Goal: Task Accomplishment & Management: Use online tool/utility

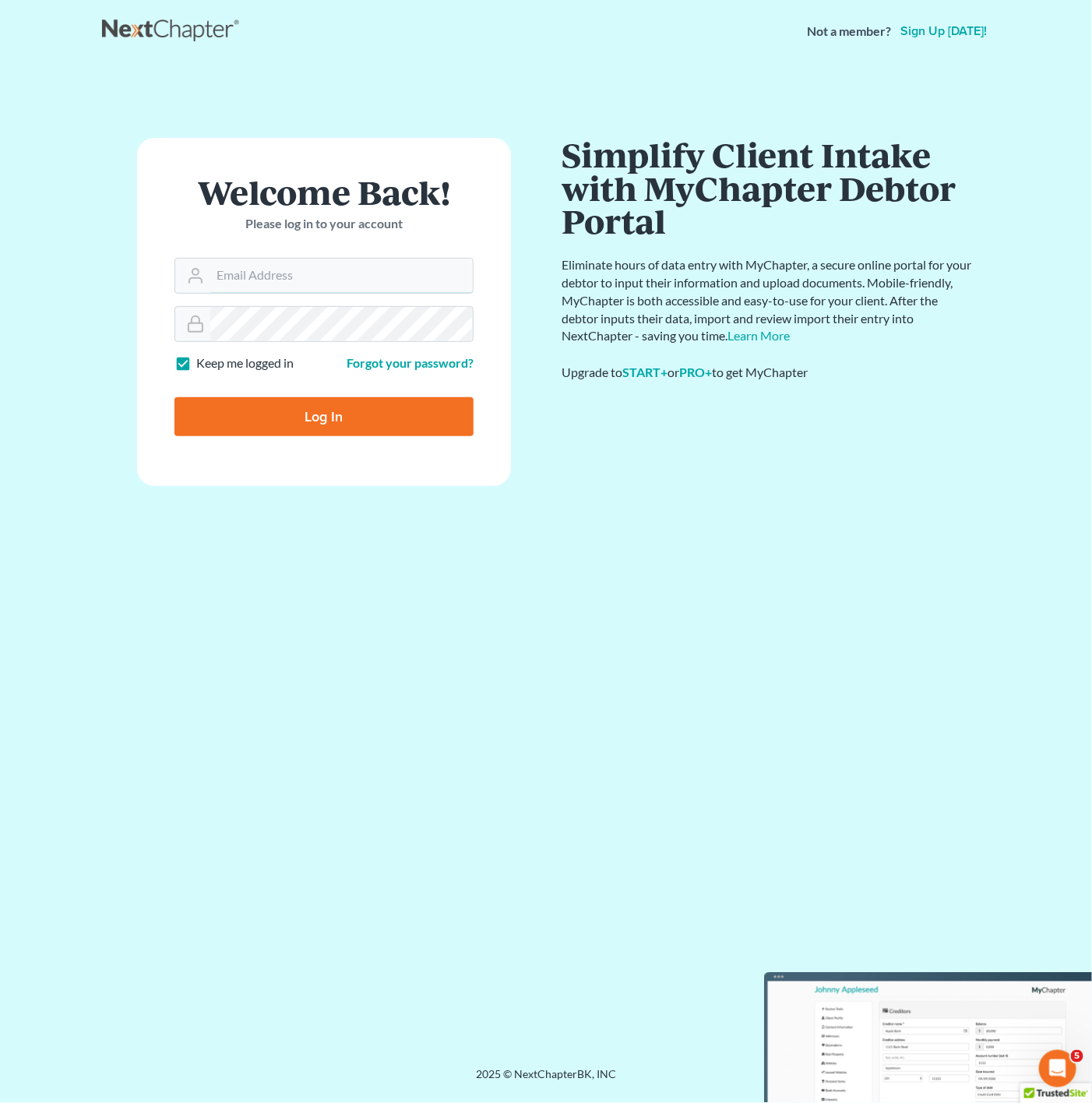
type input "jonathan@fresh-start.law"
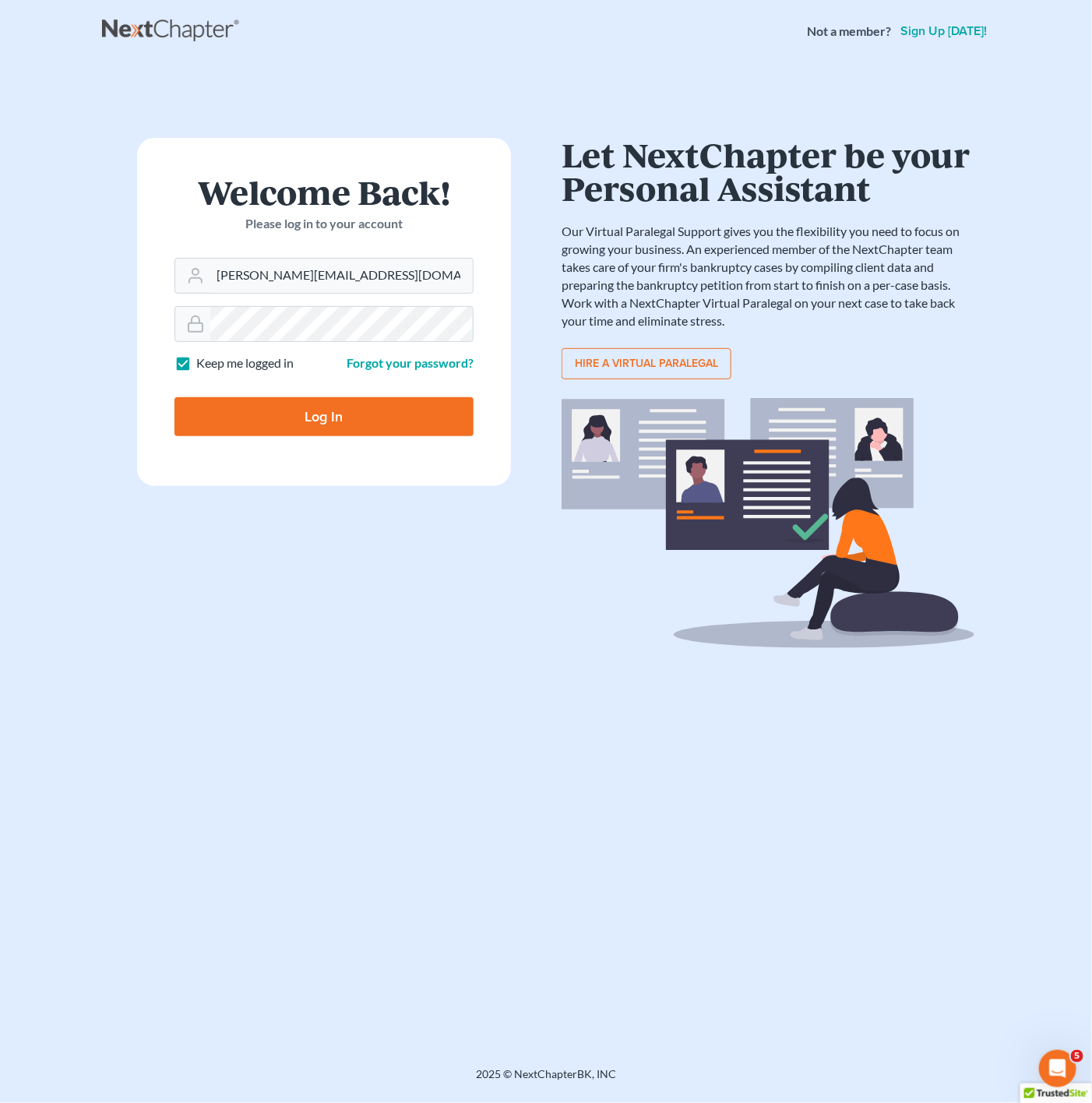
click at [417, 423] on input "Log In" at bounding box center [324, 416] width 299 height 39
type input "Thinking..."
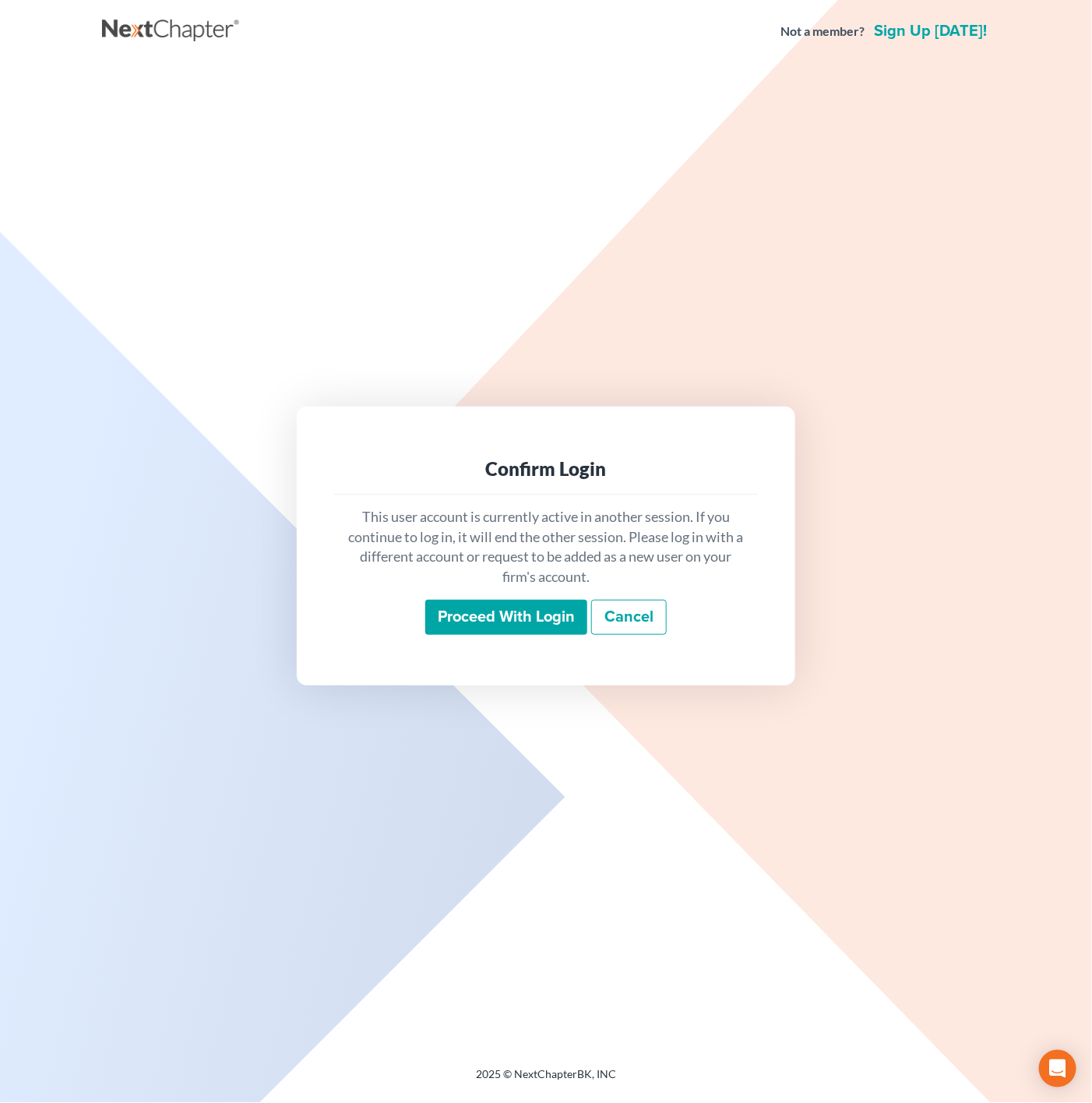
click at [491, 622] on input "Proceed with login" at bounding box center [506, 618] width 162 height 36
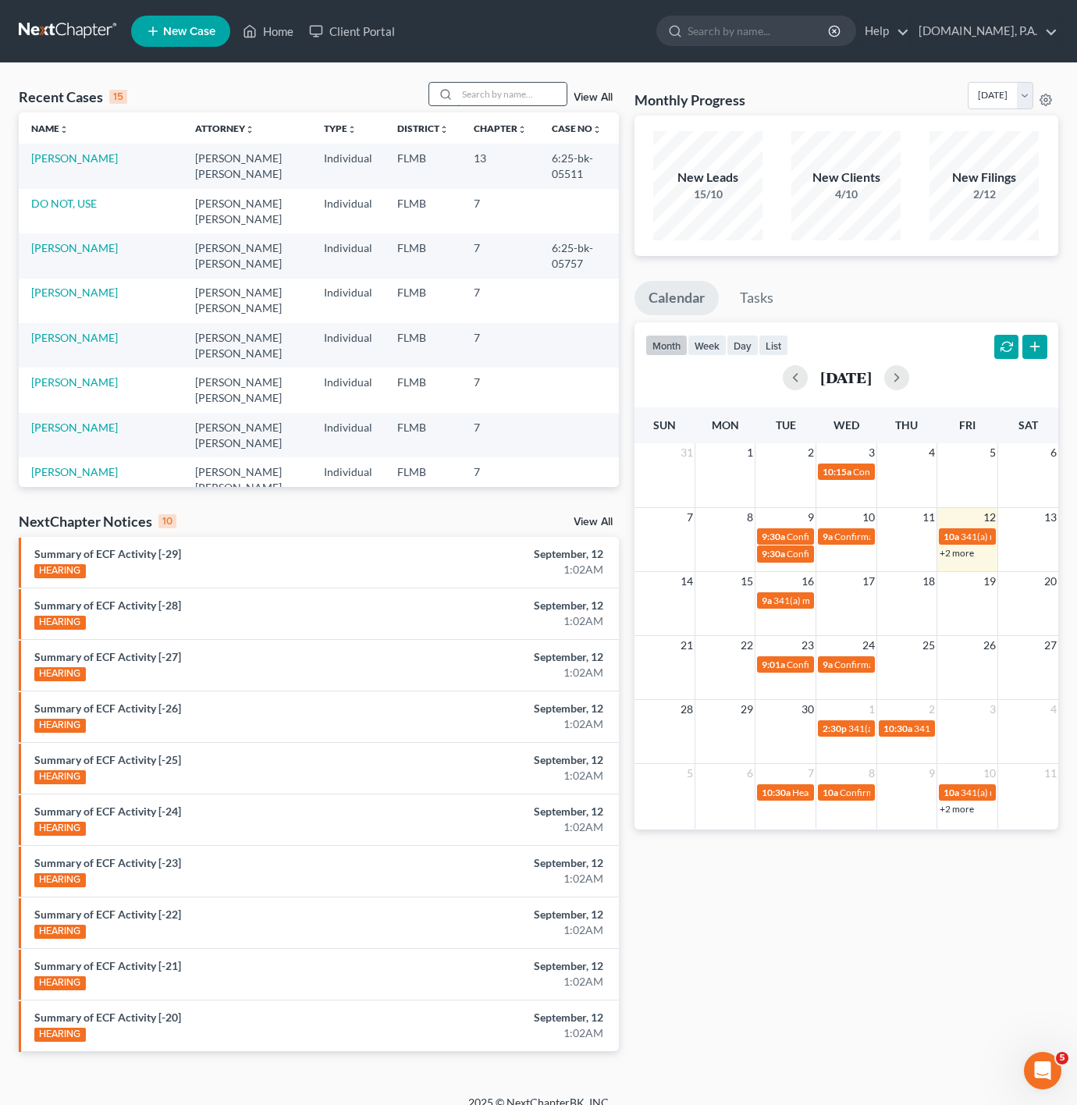
click at [515, 96] on input "search" at bounding box center [511, 94] width 109 height 23
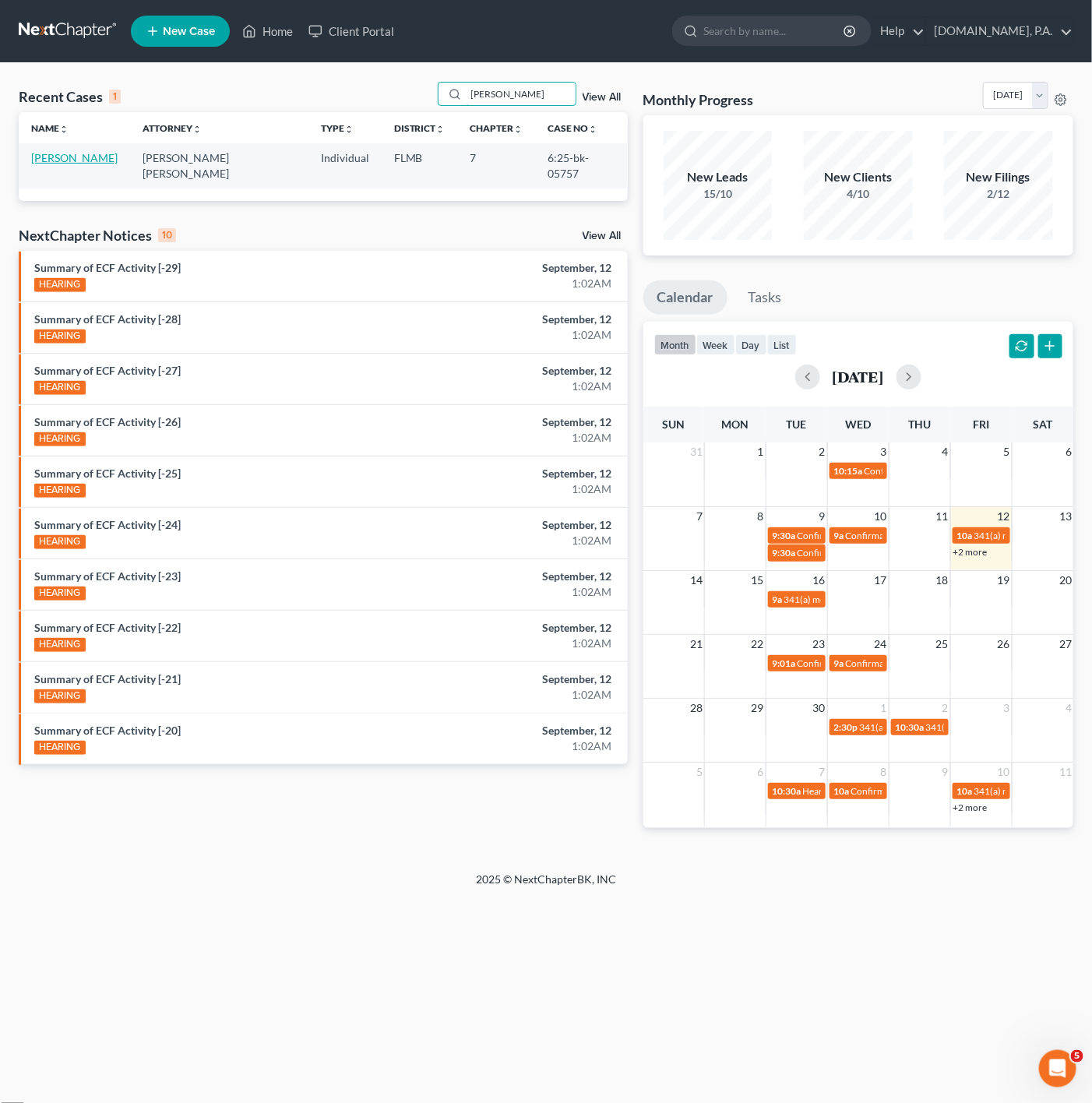
type input "[PERSON_NAME]"
click at [59, 160] on link "[PERSON_NAME]" at bounding box center [74, 157] width 87 height 13
select select "2"
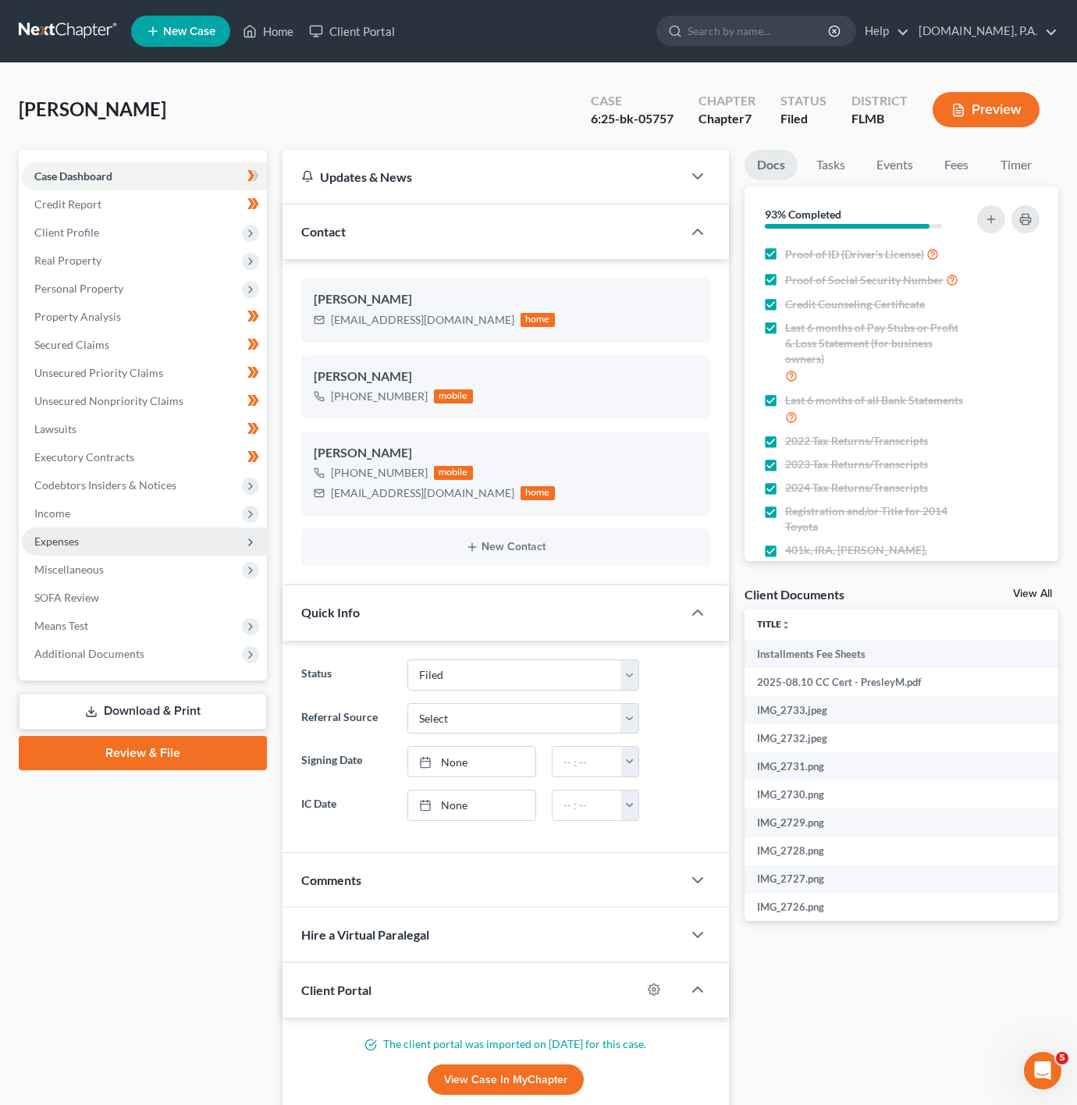
click at [201, 536] on span "Expenses" at bounding box center [144, 542] width 245 height 28
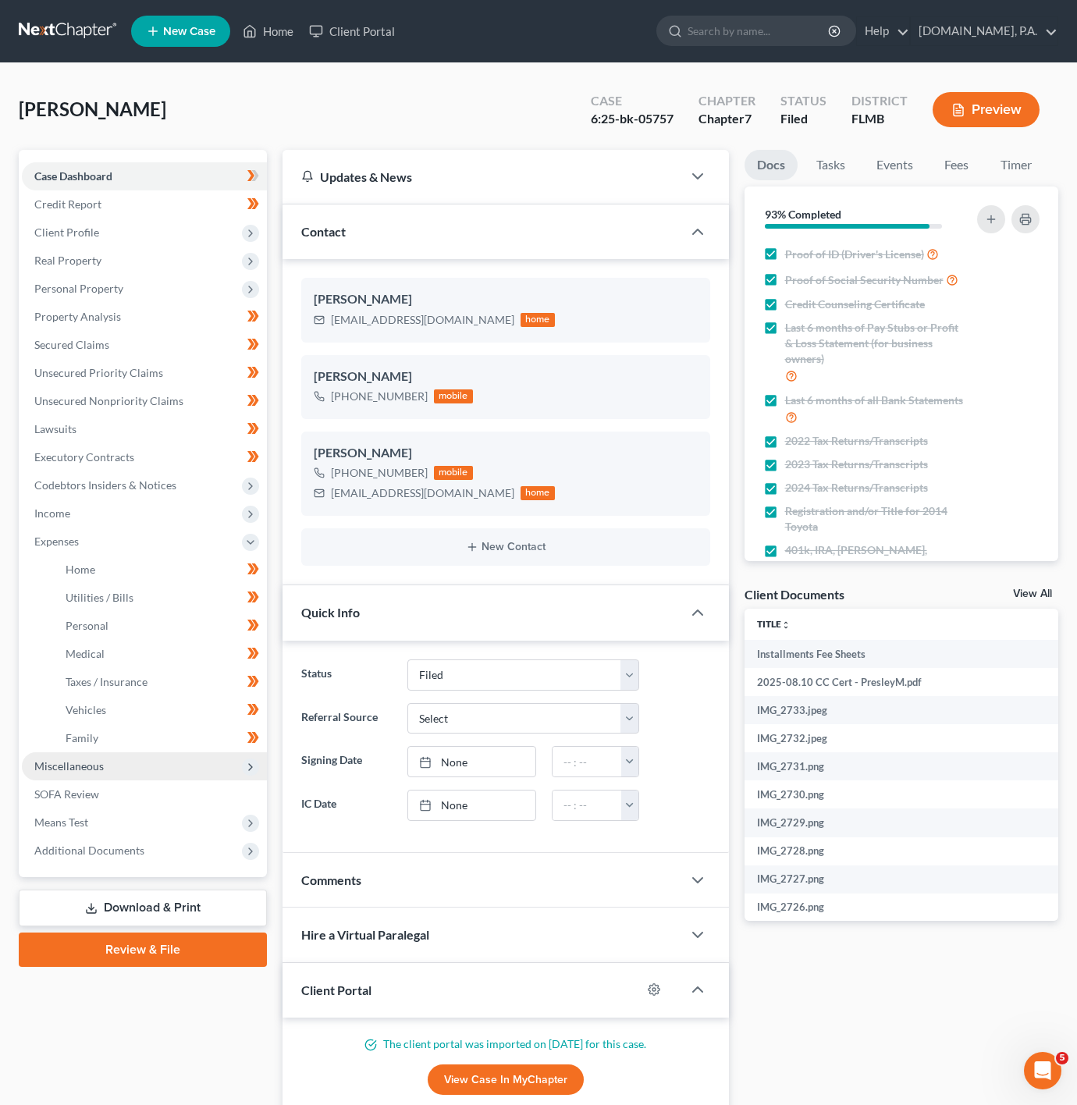
click at [183, 769] on span "Miscellaneous" at bounding box center [144, 766] width 245 height 28
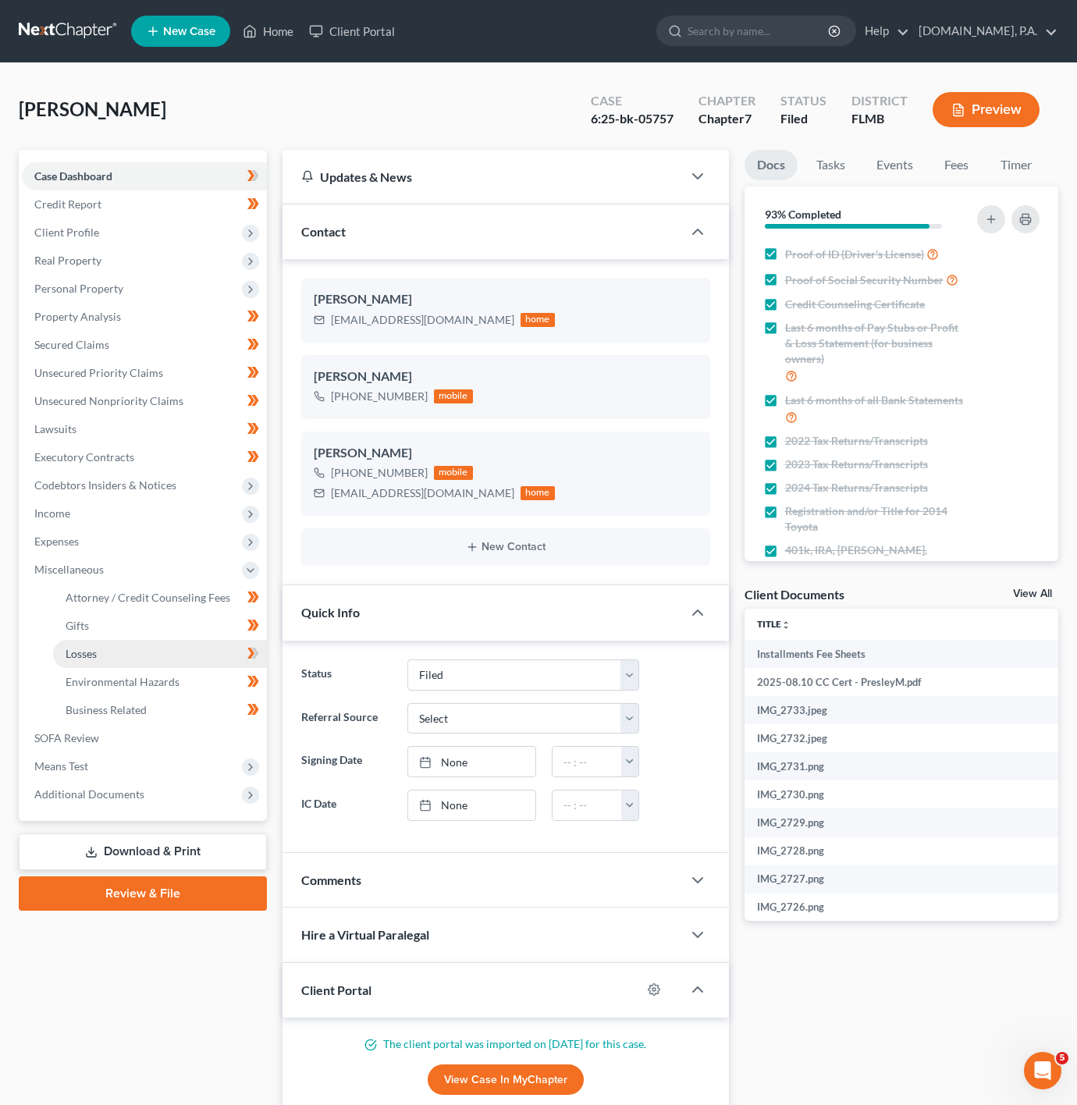
click at [197, 661] on link "Losses" at bounding box center [160, 654] width 214 height 28
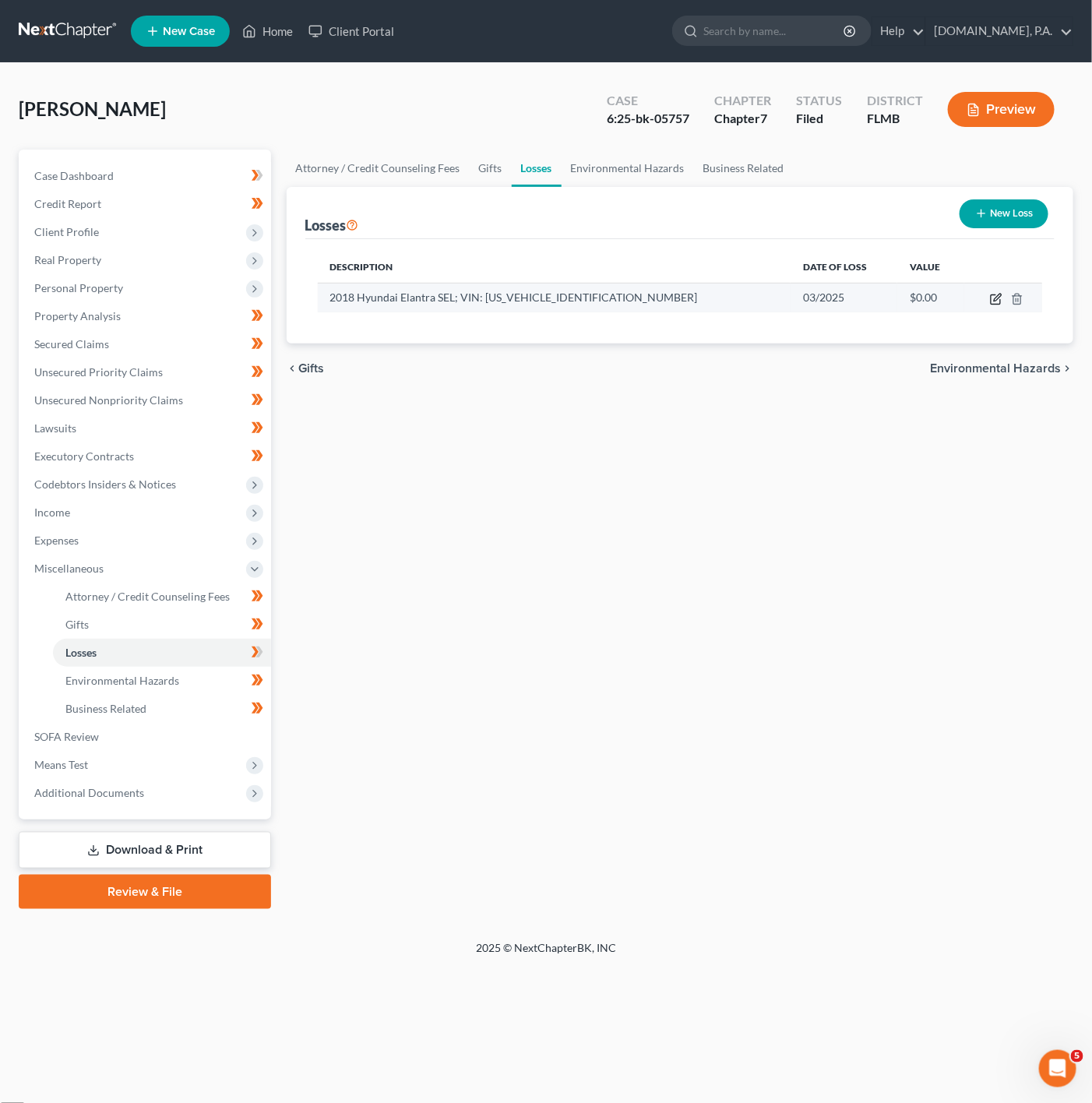
click at [996, 302] on icon "button" at bounding box center [996, 298] width 12 height 12
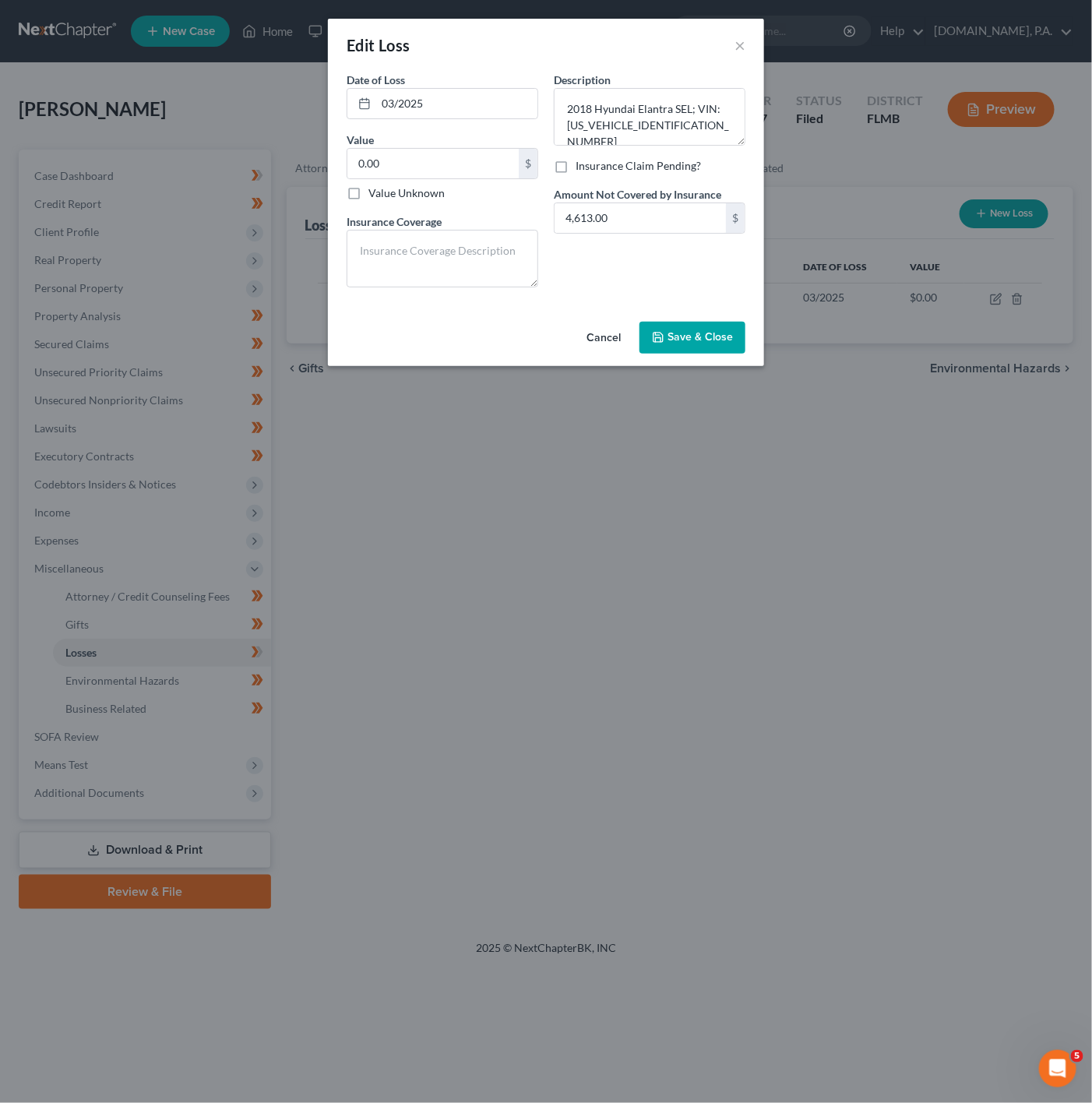
click at [606, 341] on button "Cancel" at bounding box center [603, 338] width 59 height 31
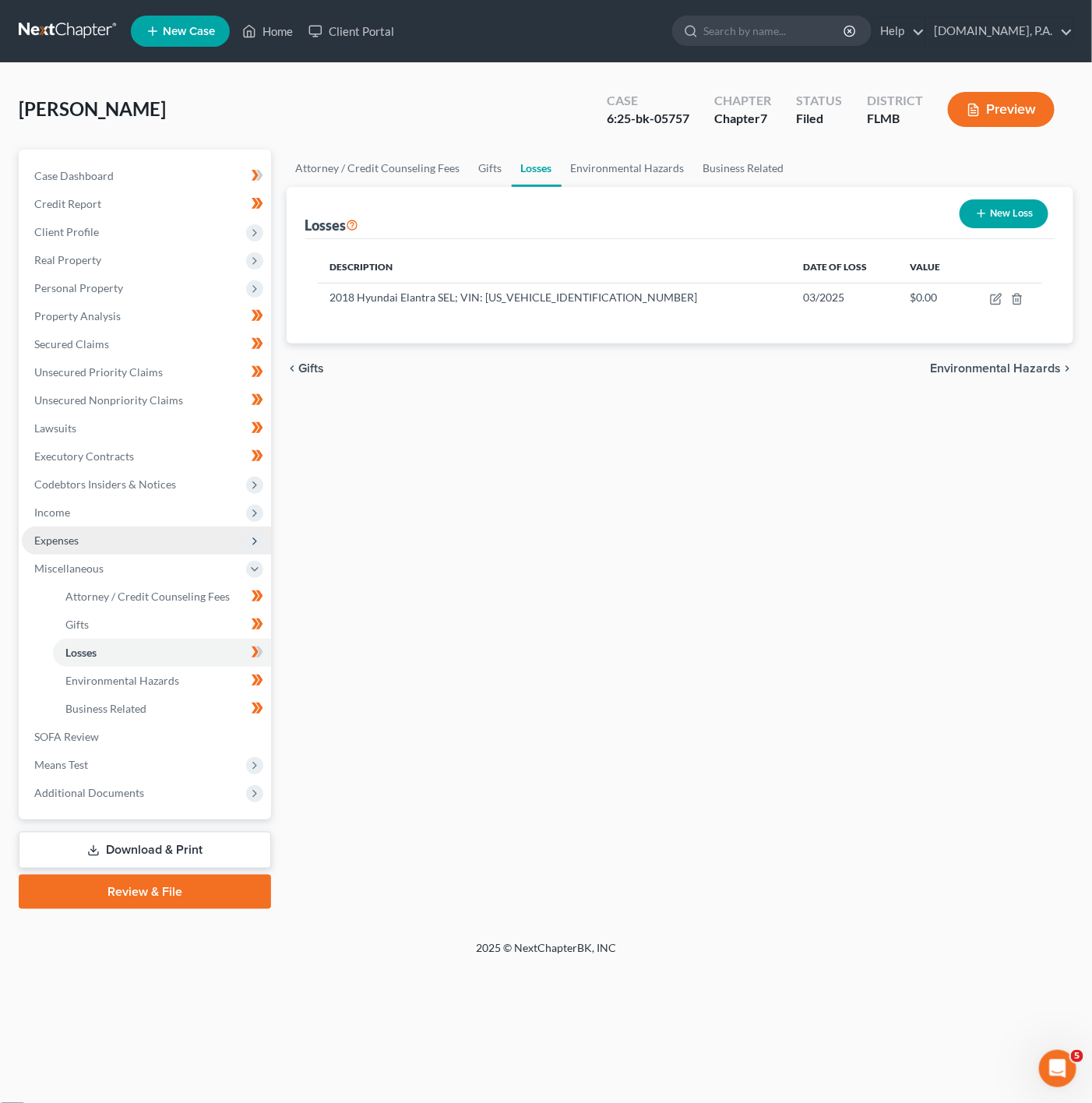
click at [223, 527] on span "Expenses" at bounding box center [147, 541] width 250 height 28
